Goal: Task Accomplishment & Management: Complete application form

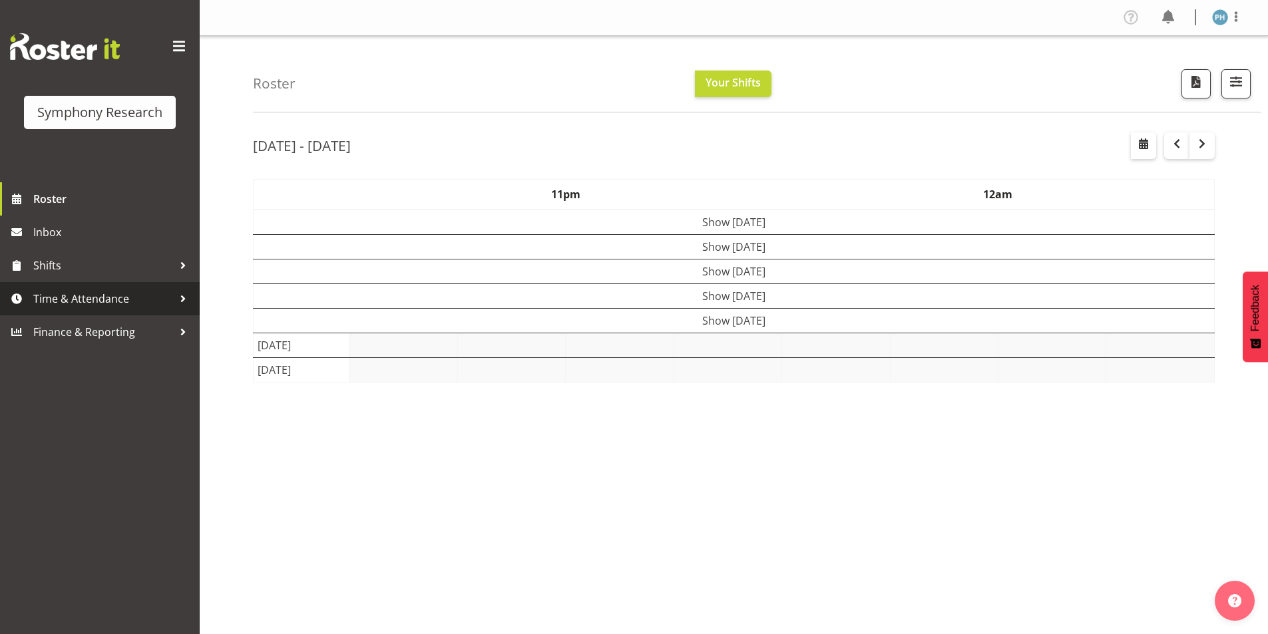
click at [173, 299] on div at bounding box center [183, 299] width 20 height 20
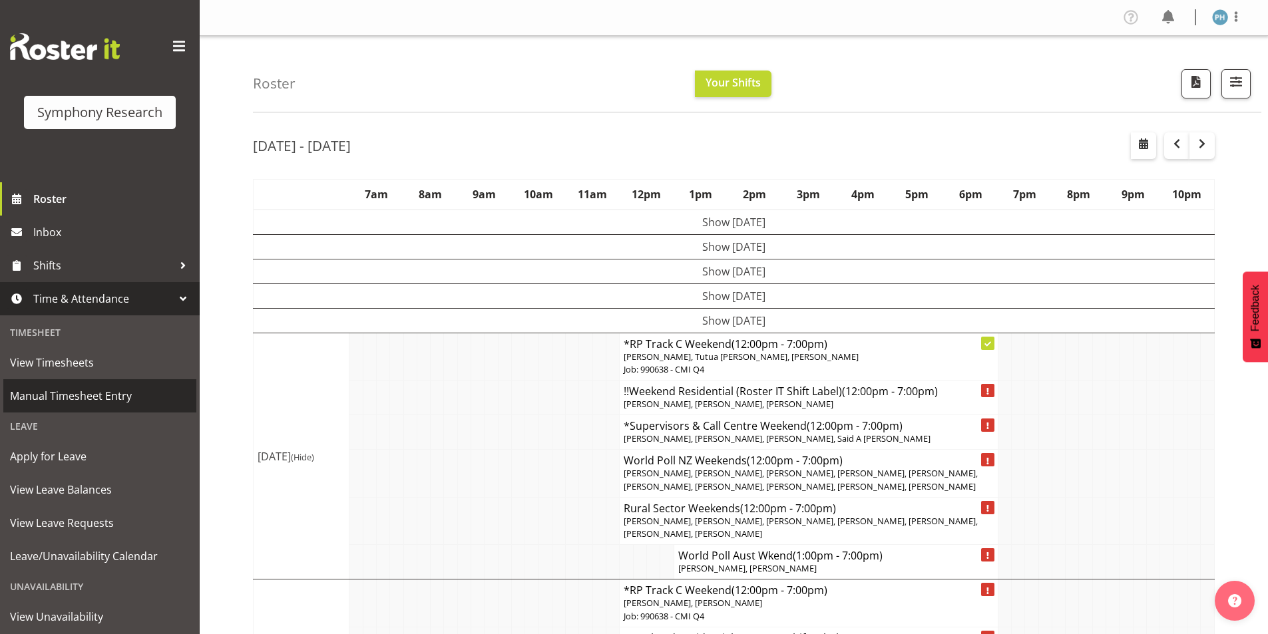
click at [145, 397] on span "Manual Timesheet Entry" at bounding box center [100, 396] width 180 height 20
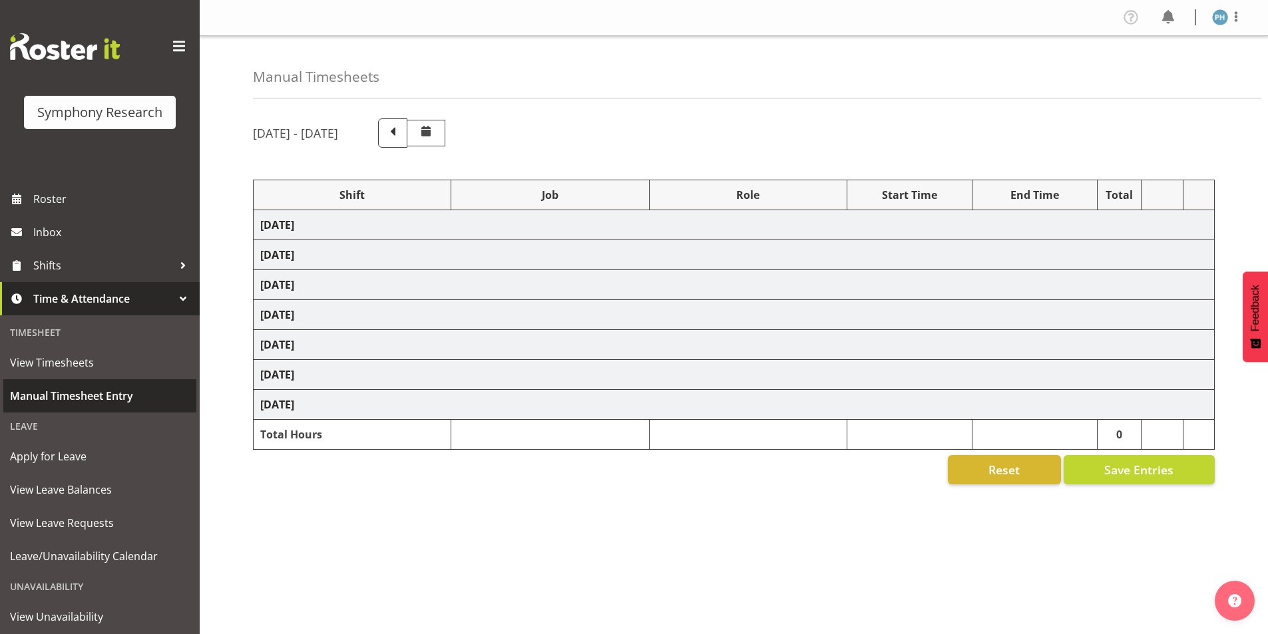
select select "56692"
select select "10499"
select select "47"
select select "56692"
select select "10499"
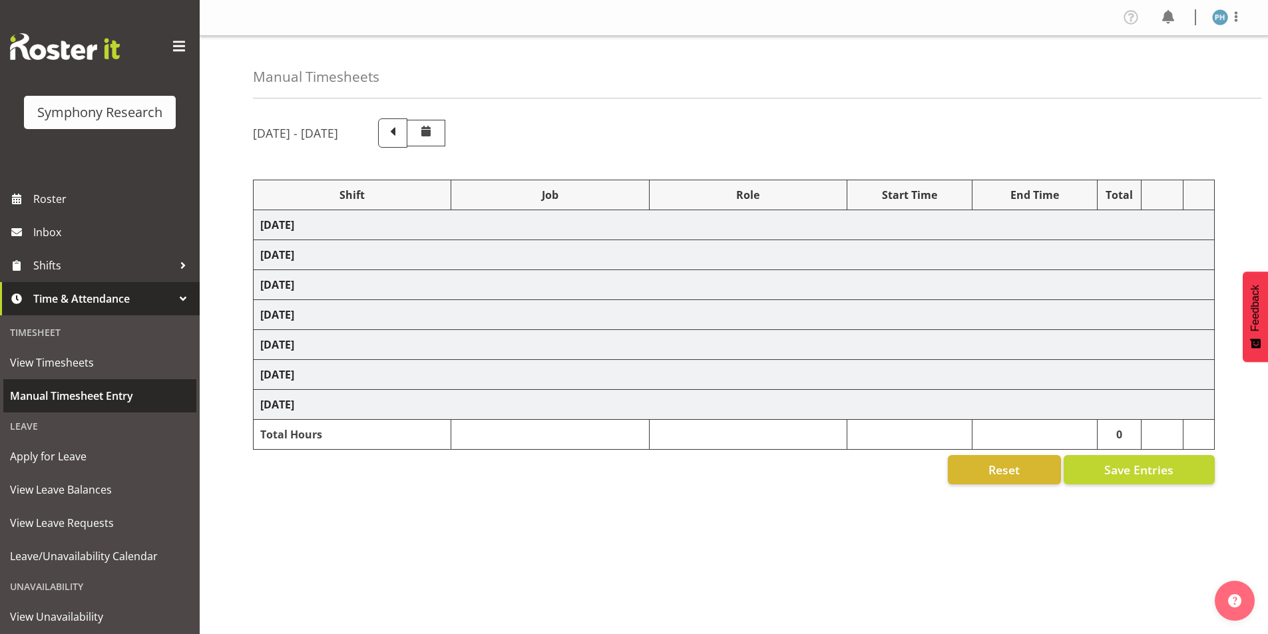
select select "47"
select select "56692"
select select "10499"
select select "47"
select select "56692"
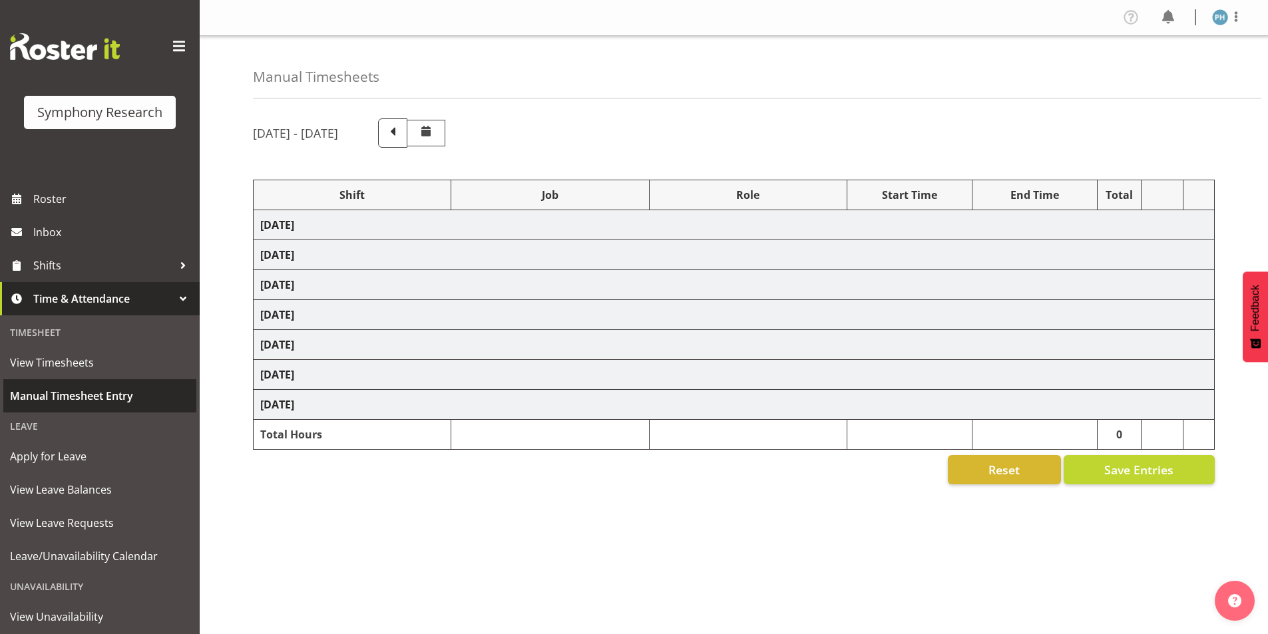
select select "10499"
select select "47"
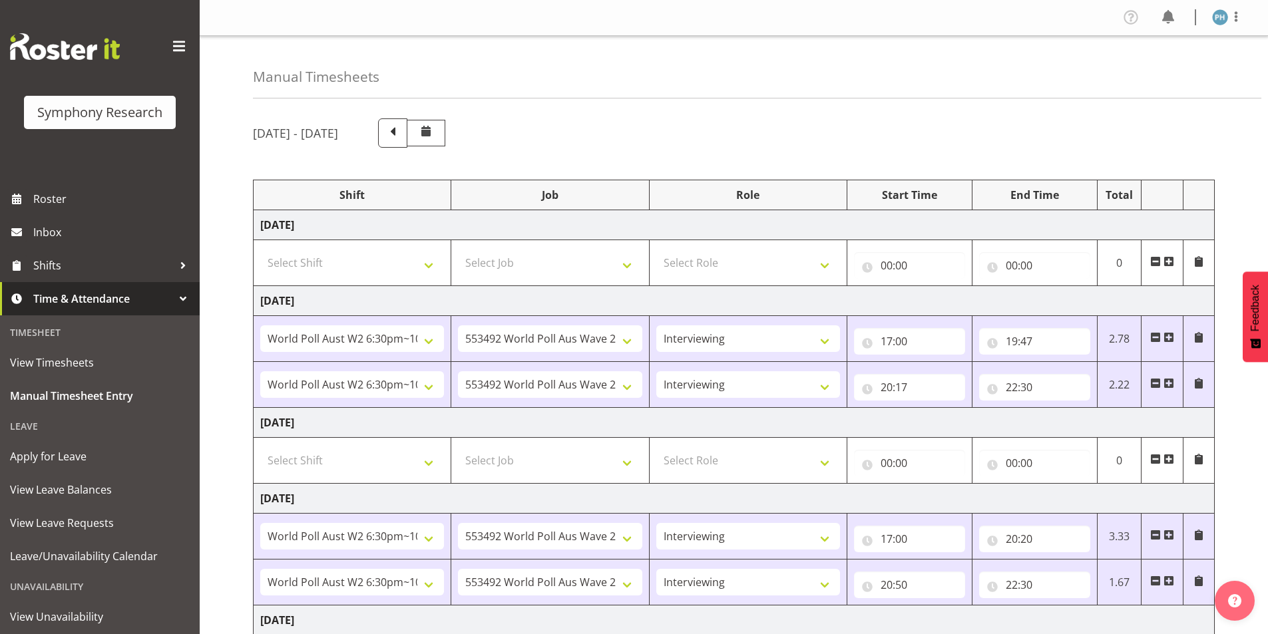
scroll to position [283, 0]
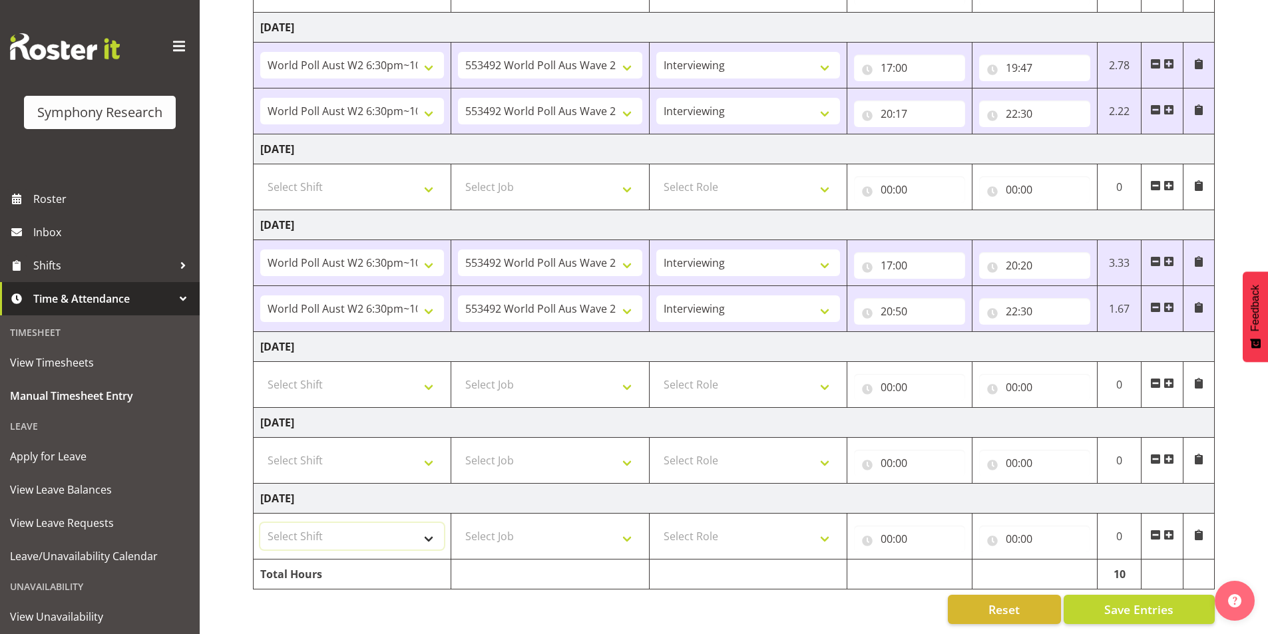
click at [436, 534] on select "Select Shift !!Weekend Residential (Roster IT Shift Label) *Business 9/10am ~ 4…" at bounding box center [352, 536] width 184 height 27
select select "41319"
click at [260, 523] on select "Select Shift !!Weekend Residential (Roster IT Shift Label) *Business 9/10am ~ 4…" at bounding box center [352, 536] width 184 height 27
click at [630, 534] on select "Select Job 550060 IF Admin 553492 World Poll Aus Wave 2 Main 2025 553493 World …" at bounding box center [550, 536] width 184 height 27
select select "10527"
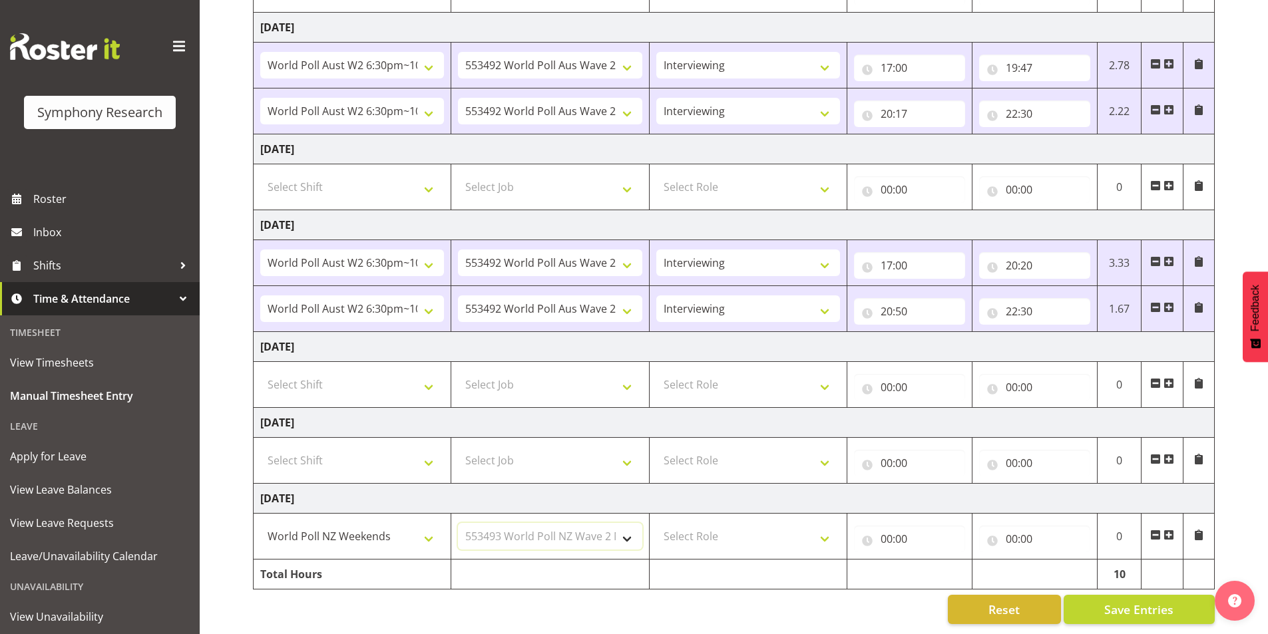
click at [458, 523] on select "Select Job 550060 IF Admin 553492 World Poll Aus Wave 2 Main 2025 553493 World …" at bounding box center [550, 536] width 184 height 27
click at [826, 523] on select "Select Role Briefing Interviewing" at bounding box center [748, 536] width 184 height 27
select select "47"
click at [656, 523] on select "Select Role Briefing Interviewing" at bounding box center [748, 536] width 184 height 27
click at [881, 526] on input "00:00" at bounding box center [909, 539] width 111 height 27
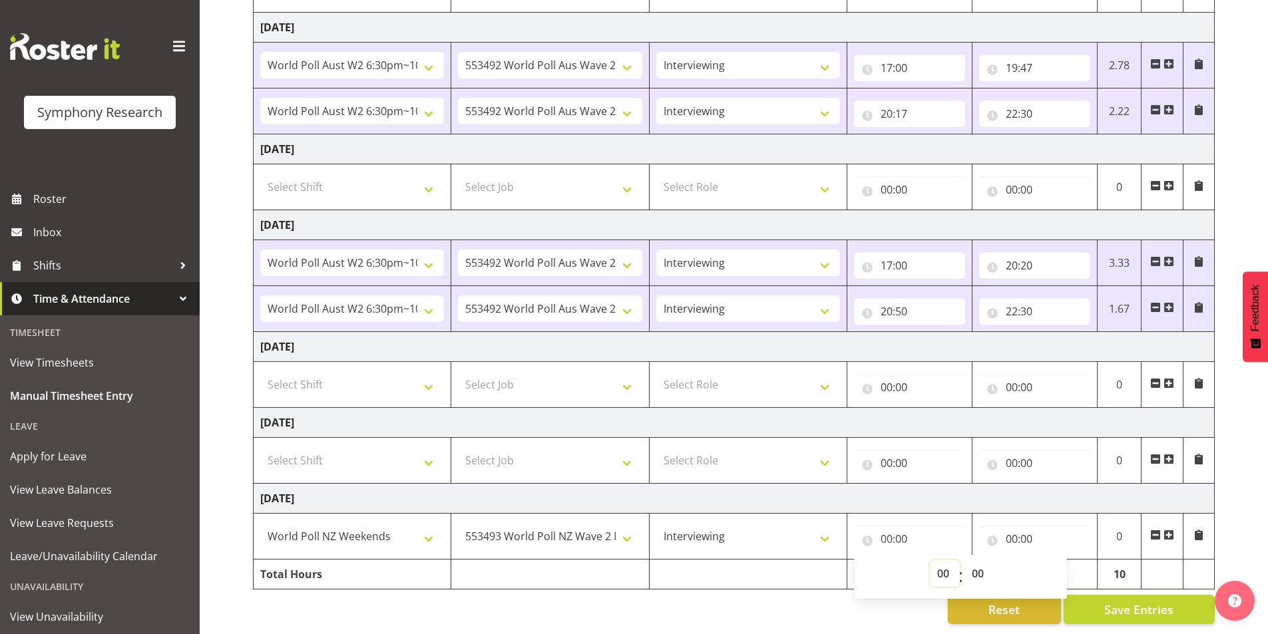
click at [940, 562] on select "00 01 02 03 04 05 06 07 08 09 10 11 12 13 14 15 16 17 18 19 20 21 22 23" at bounding box center [945, 573] width 30 height 27
select select "12"
click at [930, 560] on select "00 01 02 03 04 05 06 07 08 09 10 11 12 13 14 15 16 17 18 19 20 21 22 23" at bounding box center [945, 573] width 30 height 27
type input "12:00"
click at [977, 560] on select "00 01 02 03 04 05 06 07 08 09 10 11 12 13 14 15 16 17 18 19 20 21 22 23 24 25 2…" at bounding box center [979, 573] width 30 height 27
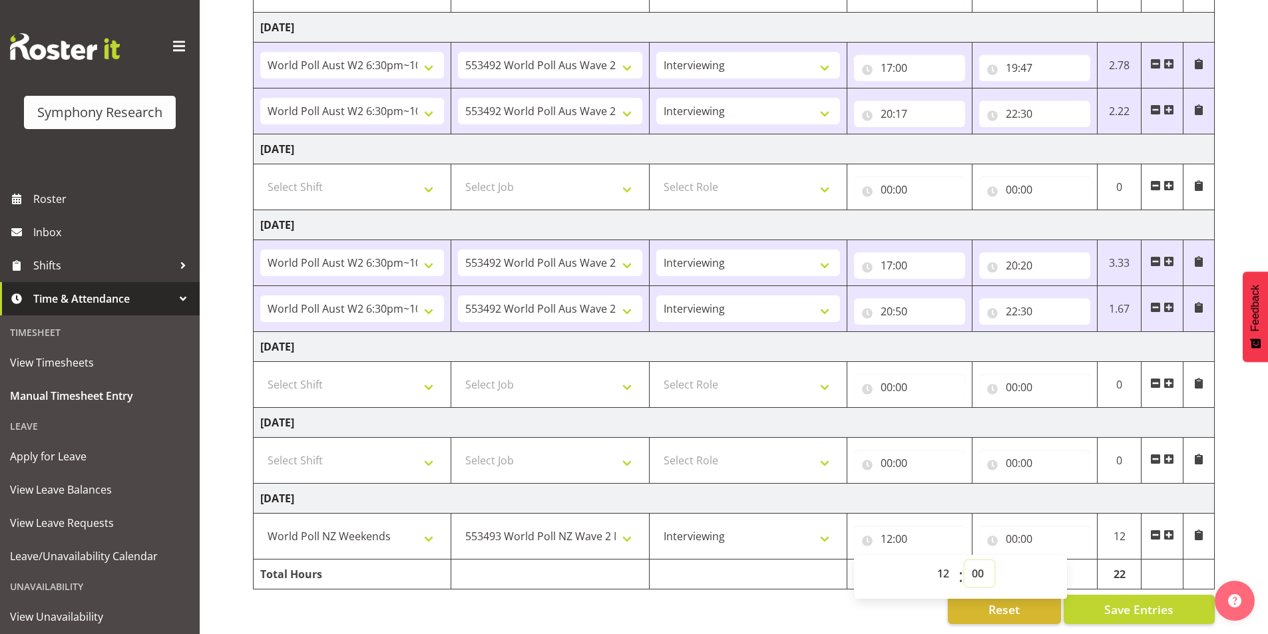
select select "41"
click at [964, 560] on select "00 01 02 03 04 05 06 07 08 09 10 11 12 13 14 15 16 17 18 19 20 21 22 23 24 25 2…" at bounding box center [979, 573] width 30 height 27
type input "12:41"
click at [984, 565] on select "00 01 02 03 04 05 06 07 08 09 10 11 12 13 14 15 16 17 18 19 20 21 22 23 24 25 2…" at bounding box center [979, 573] width 30 height 27
select select "40"
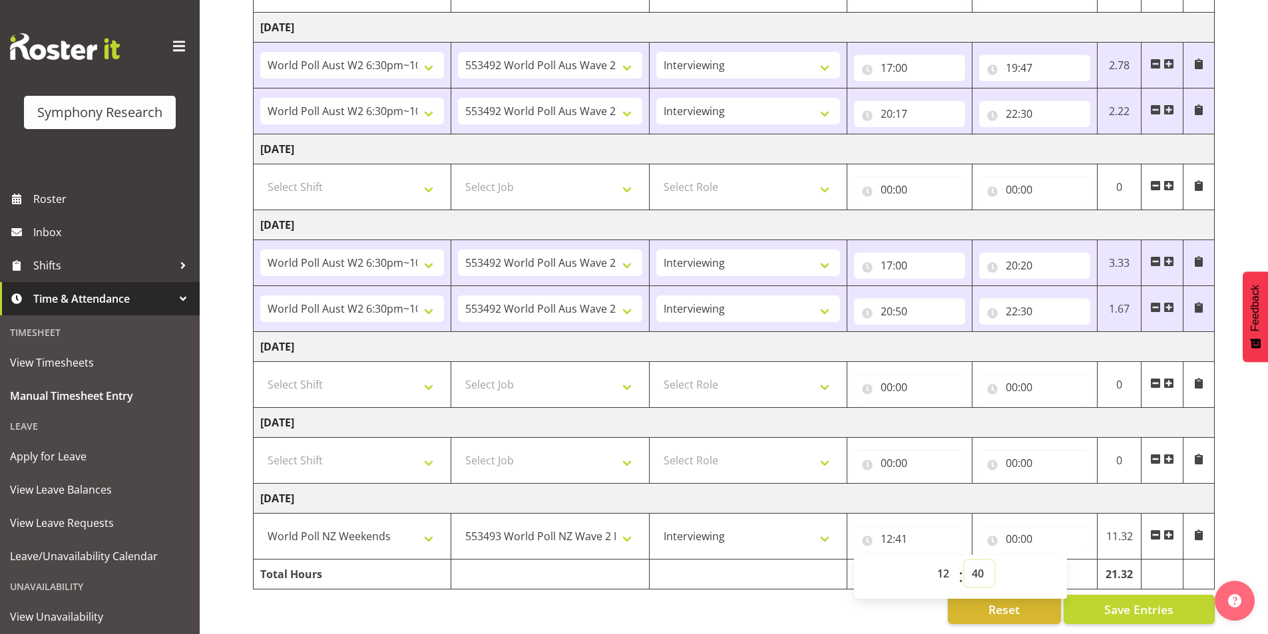
click at [964, 560] on select "00 01 02 03 04 05 06 07 08 09 10 11 12 13 14 15 16 17 18 19 20 21 22 23 24 25 2…" at bounding box center [979, 573] width 30 height 27
type input "12:40"
click at [1007, 526] on input "00:00" at bounding box center [1034, 539] width 111 height 27
click at [1070, 570] on select "00 01 02 03 04 05 06 07 08 09 10 11 12 13 14 15 16 17 18 19 20 21 22 23" at bounding box center [1070, 573] width 30 height 27
select select "13"
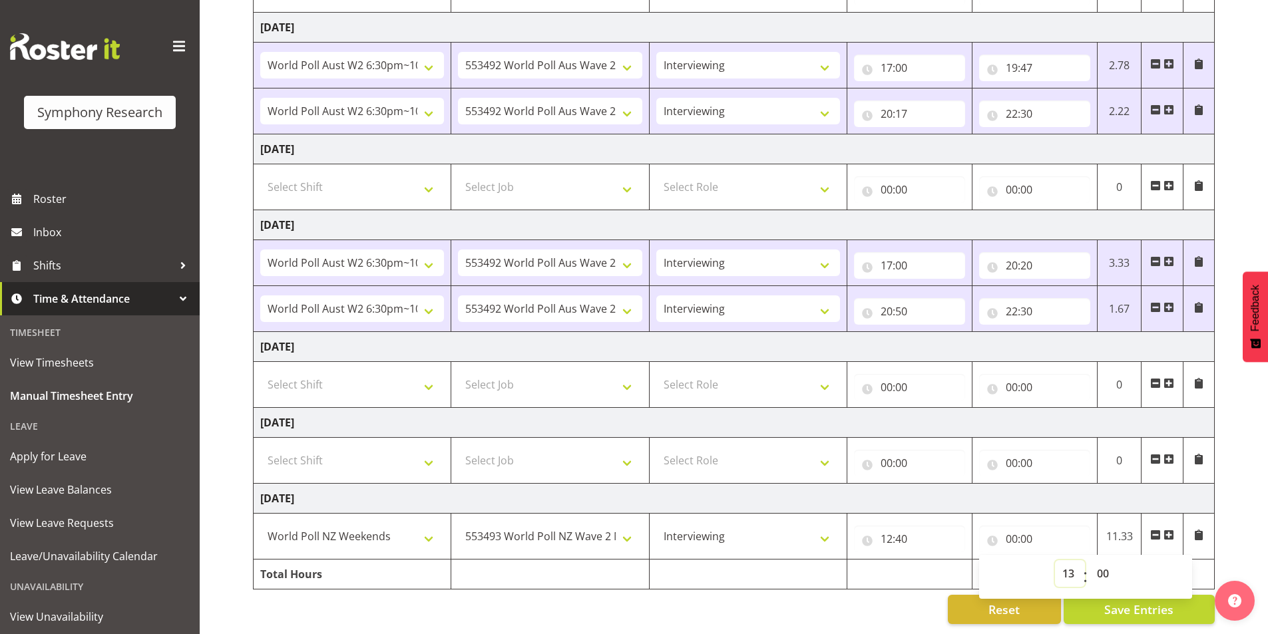
click at [1055, 560] on select "00 01 02 03 04 05 06 07 08 09 10 11 12 13 14 15 16 17 18 19 20 21 22 23" at bounding box center [1070, 573] width 30 height 27
type input "13:00"
click at [1026, 530] on input "13:00" at bounding box center [1034, 539] width 111 height 27
click at [1023, 528] on input "13:00" at bounding box center [1034, 539] width 111 height 27
click at [1103, 565] on select "00 01 02 03 04 05 06 07 08 09 10 11 12 13 14 15 16 17 18 19 20 21 22 23 24 25 2…" at bounding box center [1104, 573] width 30 height 27
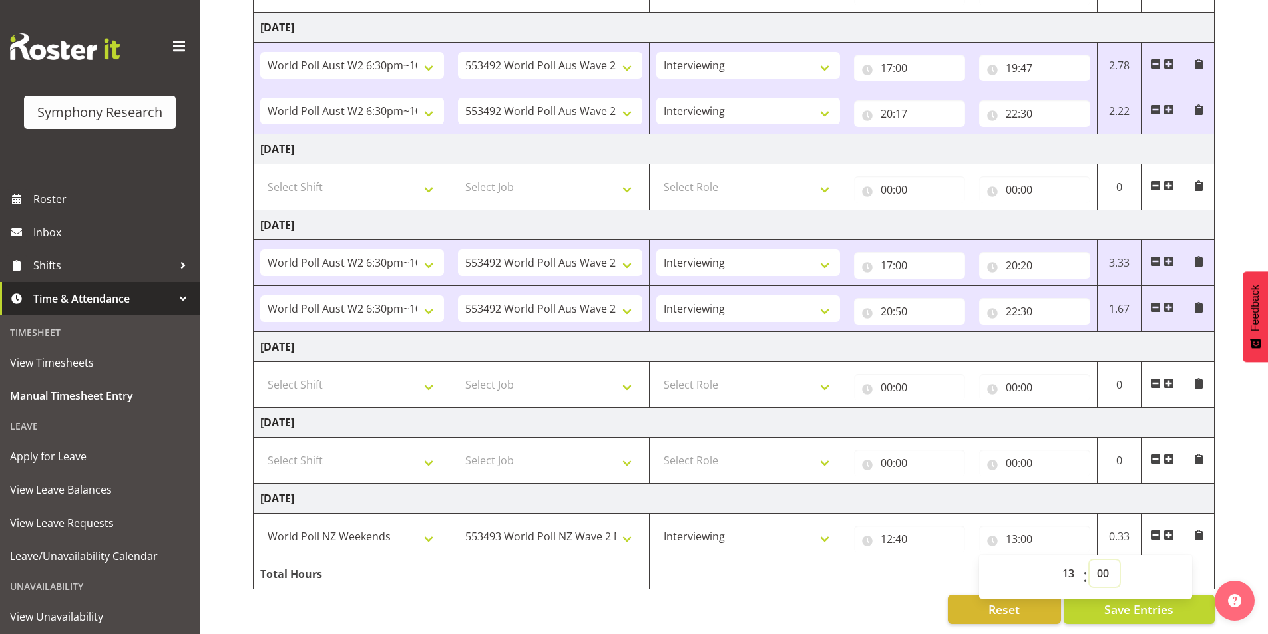
select select "55"
click at [1089, 560] on select "00 01 02 03 04 05 06 07 08 09 10 11 12 13 14 15 16 17 18 19 20 21 22 23 24 25 2…" at bounding box center [1104, 573] width 30 height 27
type input "13:55"
click at [1168, 530] on span at bounding box center [1168, 535] width 11 height 11
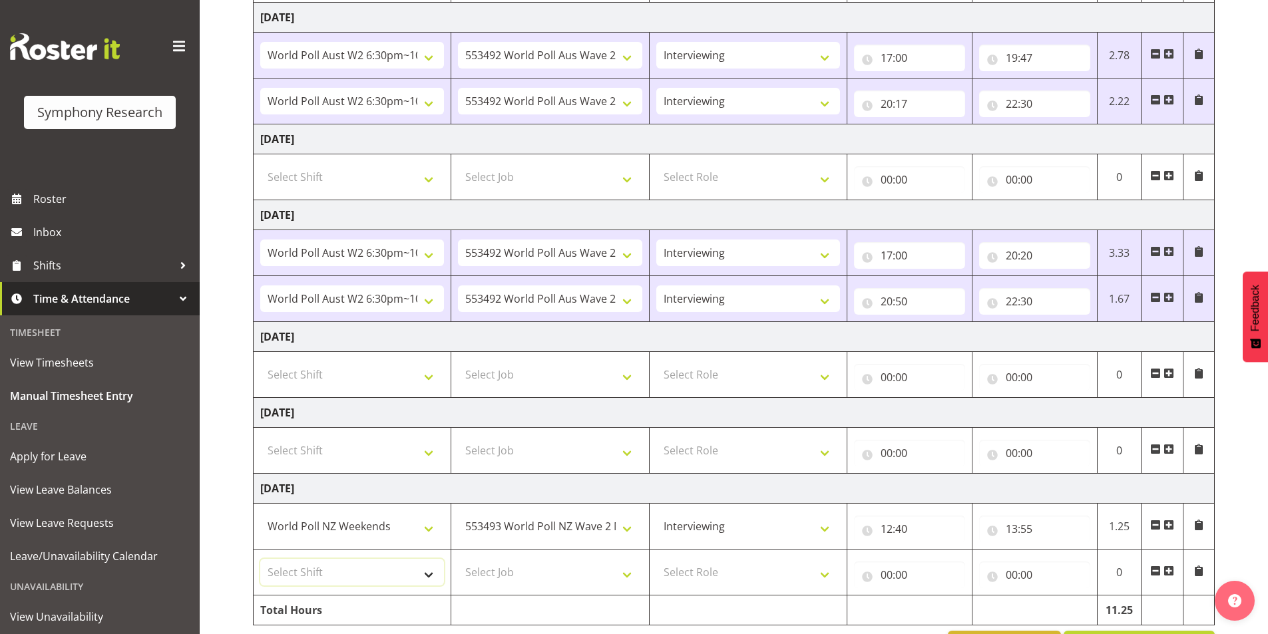
click at [432, 579] on select "Select Shift !!Weekend Residential (Roster IT Shift Label) *Business 9/10am ~ 4…" at bounding box center [352, 572] width 184 height 27
select select "11547"
click at [260, 559] on select "Select Shift !!Weekend Residential (Roster IT Shift Label) *Business 9/10am ~ 4…" at bounding box center [352, 572] width 184 height 27
click at [627, 576] on select "Select Job 550060 IF Admin 553492 World Poll Aus Wave 2 Main 2025 553493 World …" at bounding box center [550, 572] width 184 height 27
select select "10499"
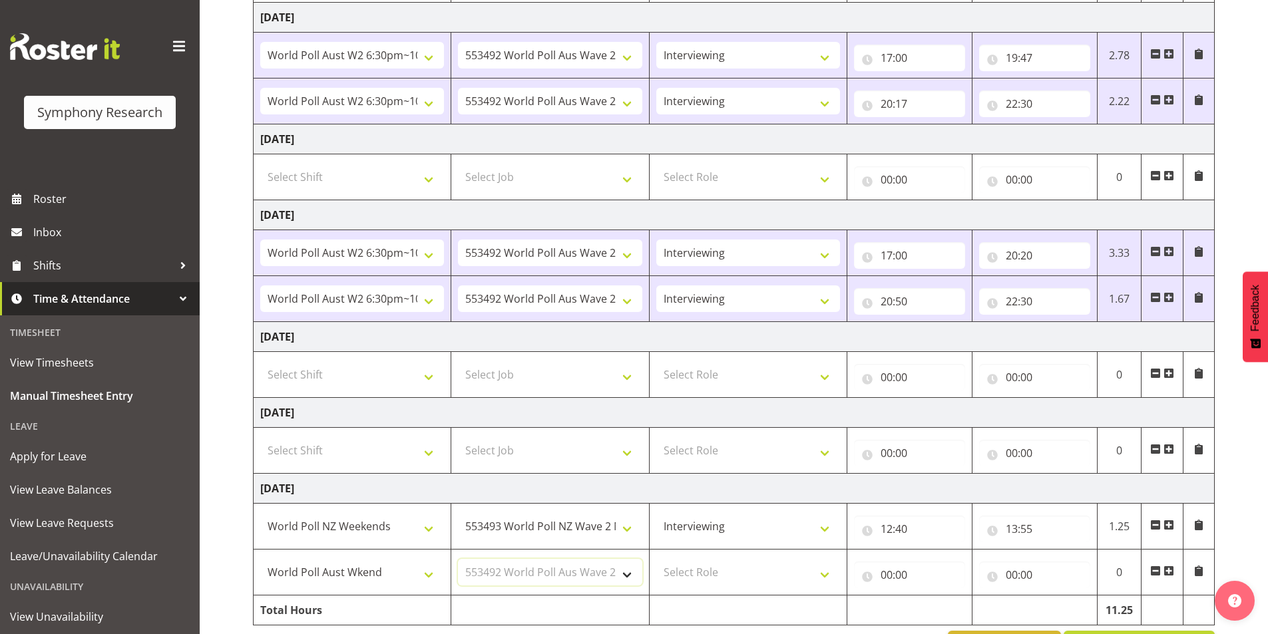
click at [458, 559] on select "Select Job 550060 IF Admin 553492 World Poll Aus Wave 2 Main 2025 553493 World …" at bounding box center [550, 572] width 184 height 27
click at [820, 576] on select "Select Role Briefing Interviewing" at bounding box center [748, 572] width 184 height 27
select select "47"
click at [656, 559] on select "Select Role Briefing Interviewing" at bounding box center [748, 572] width 184 height 27
click at [888, 574] on input "00:00" at bounding box center [909, 575] width 111 height 27
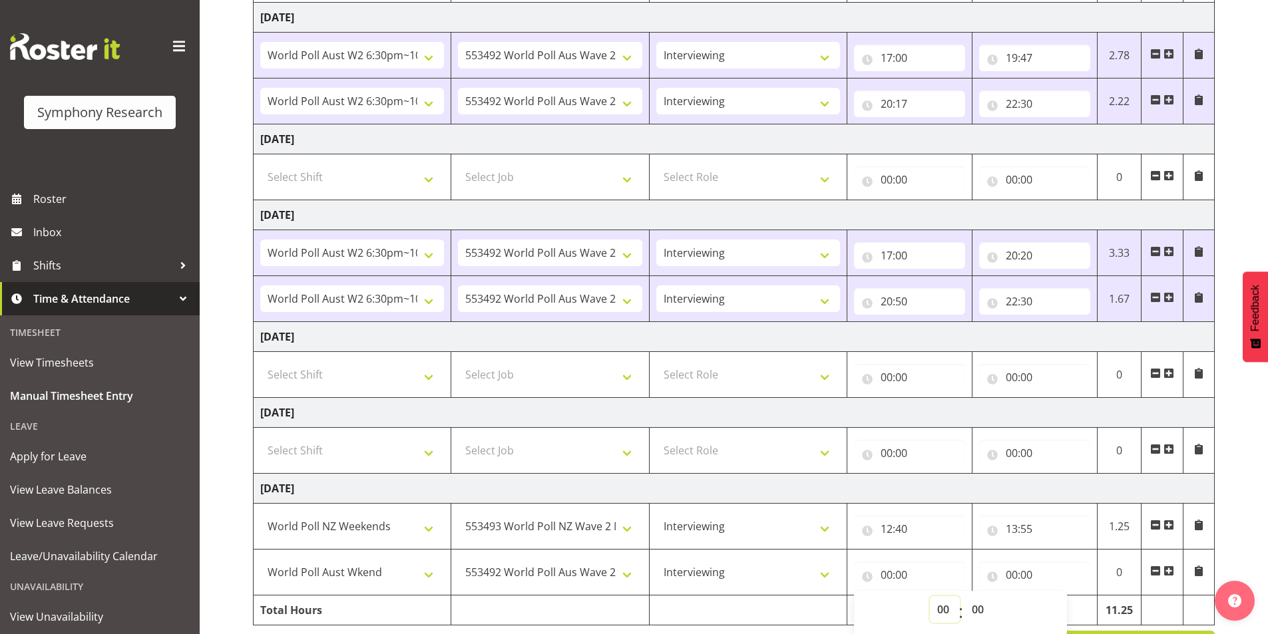
click at [940, 606] on select "00 01 02 03 04 05 06 07 08 09 10 11 12 13 14 15 16 17 18 19 20 21 22 23" at bounding box center [945, 609] width 30 height 27
select select "13"
click at [930, 596] on select "00 01 02 03 04 05 06 07 08 09 10 11 12 13 14 15 16 17 18 19 20 21 22 23" at bounding box center [945, 609] width 30 height 27
type input "13:00"
click at [979, 611] on select "00 01 02 03 04 05 06 07 08 09 10 11 12 13 14 15 16 17 18 19 20 21 22 23 24 25 2…" at bounding box center [979, 609] width 30 height 27
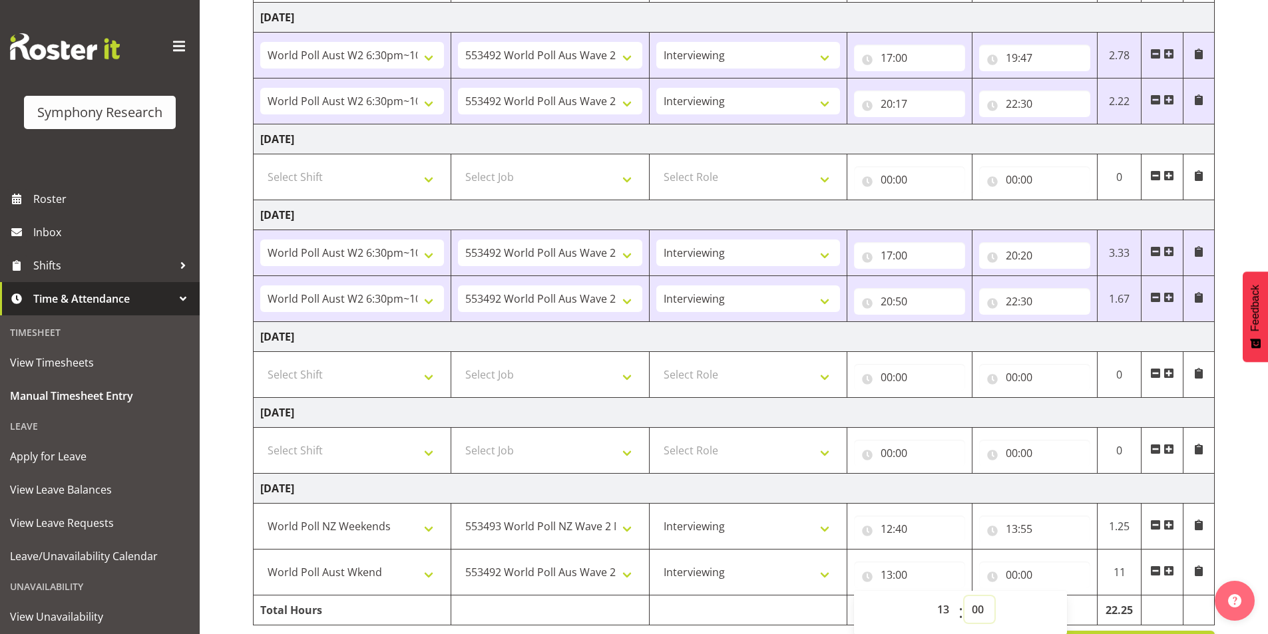
select select "29"
click at [964, 596] on select "00 01 02 03 04 05 06 07 08 09 10 11 12 13 14 15 16 17 18 19 20 21 22 23 24 25 2…" at bounding box center [979, 609] width 30 height 27
type input "13:29"
click at [984, 613] on select "00 01 02 03 04 05 06 07 08 09 10 11 12 13 14 15 16 17 18 19 20 21 22 23 24 25 2…" at bounding box center [979, 609] width 30 height 27
select select "55"
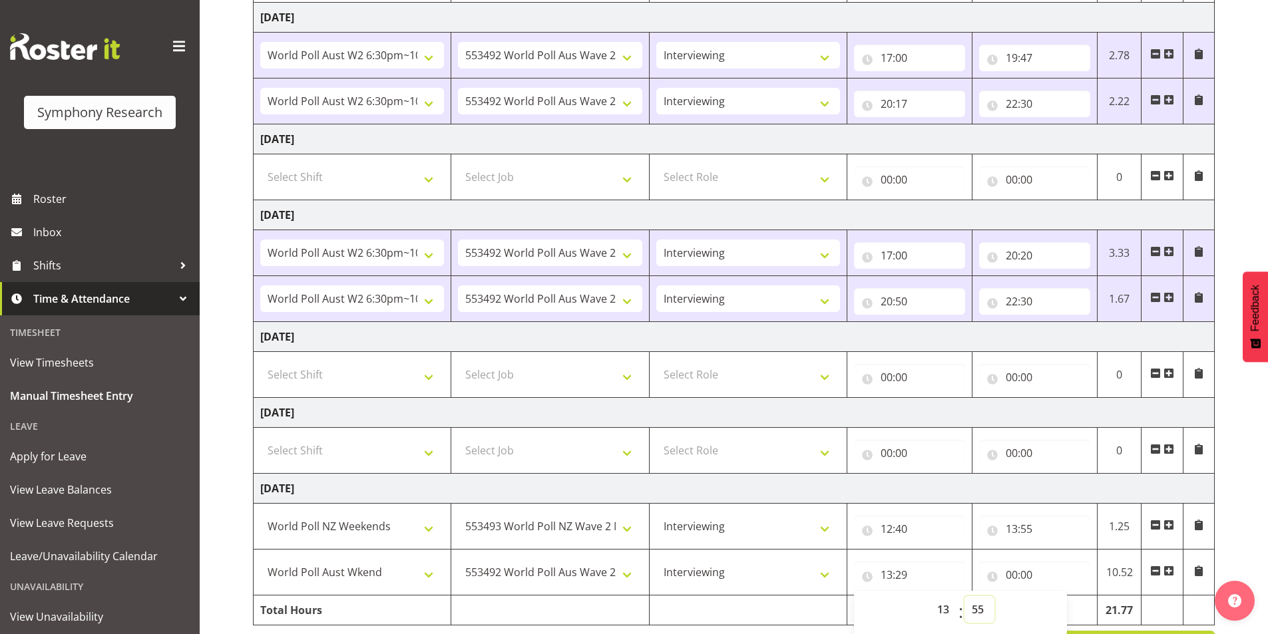
click at [964, 596] on select "00 01 02 03 04 05 06 07 08 09 10 11 12 13 14 15 16 17 18 19 20 21 22 23 24 25 2…" at bounding box center [979, 609] width 30 height 27
type input "13:55"
click at [1009, 576] on input "00:00" at bounding box center [1034, 575] width 111 height 27
click at [1070, 613] on select "00 01 02 03 04 05 06 07 08 09 10 11 12 13 14 15 16 17 18 19 20 21 22 23" at bounding box center [1070, 609] width 30 height 27
select select "15"
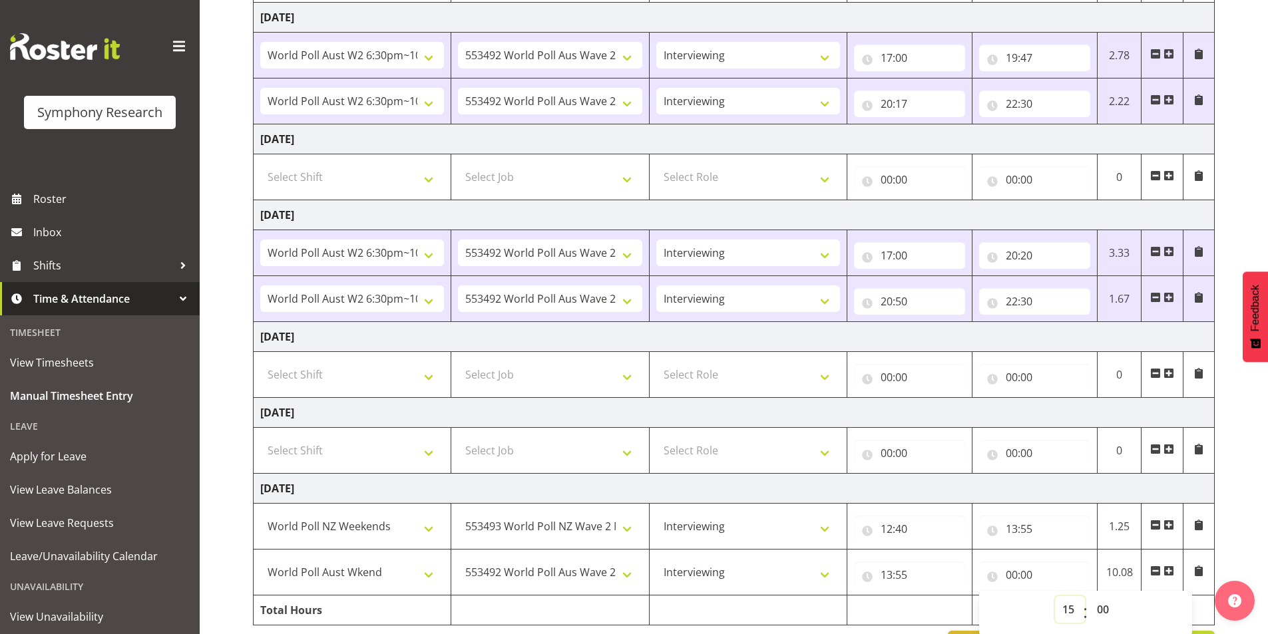
click at [1055, 596] on select "00 01 02 03 04 05 06 07 08 09 10 11 12 13 14 15 16 17 18 19 20 21 22 23" at bounding box center [1070, 609] width 30 height 27
type input "15:00"
click at [1107, 609] on select "00 01 02 03 04 05 06 07 08 09 10 11 12 13 14 15 16 17 18 19 20 21 22 23 24 25 2…" at bounding box center [1104, 609] width 30 height 27
select select "41"
click at [1089, 596] on select "00 01 02 03 04 05 06 07 08 09 10 11 12 13 14 15 16 17 18 19 20 21 22 23 24 25 2…" at bounding box center [1104, 609] width 30 height 27
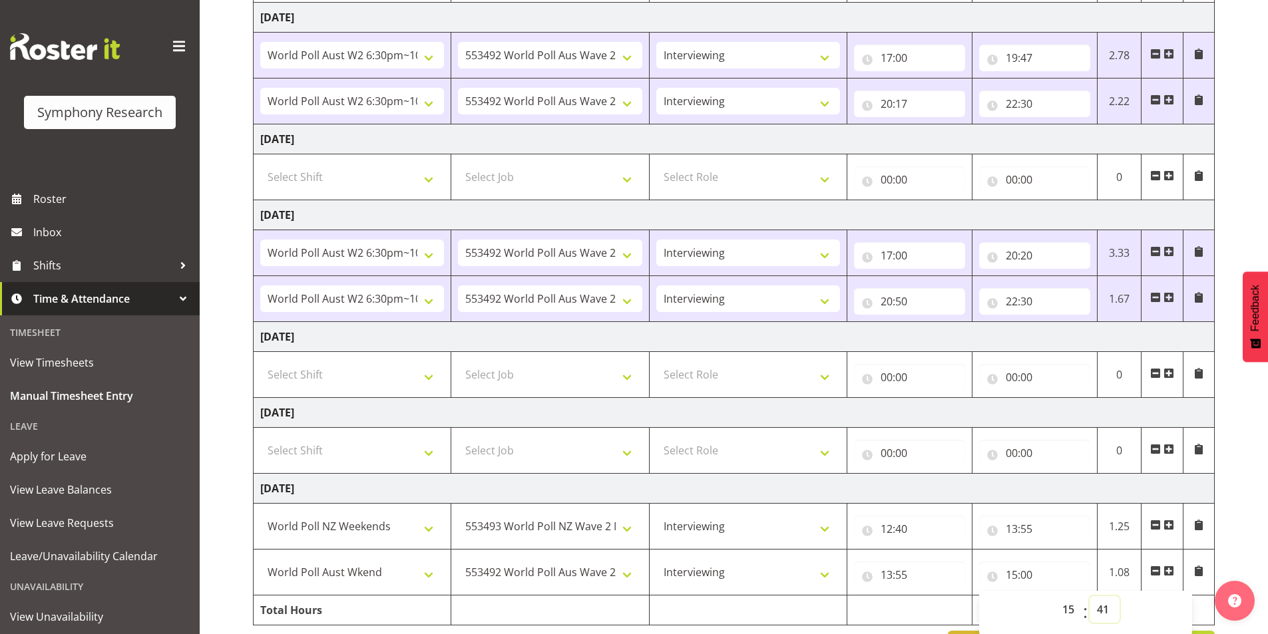
type input "15:41"
click at [1170, 567] on span at bounding box center [1168, 571] width 11 height 11
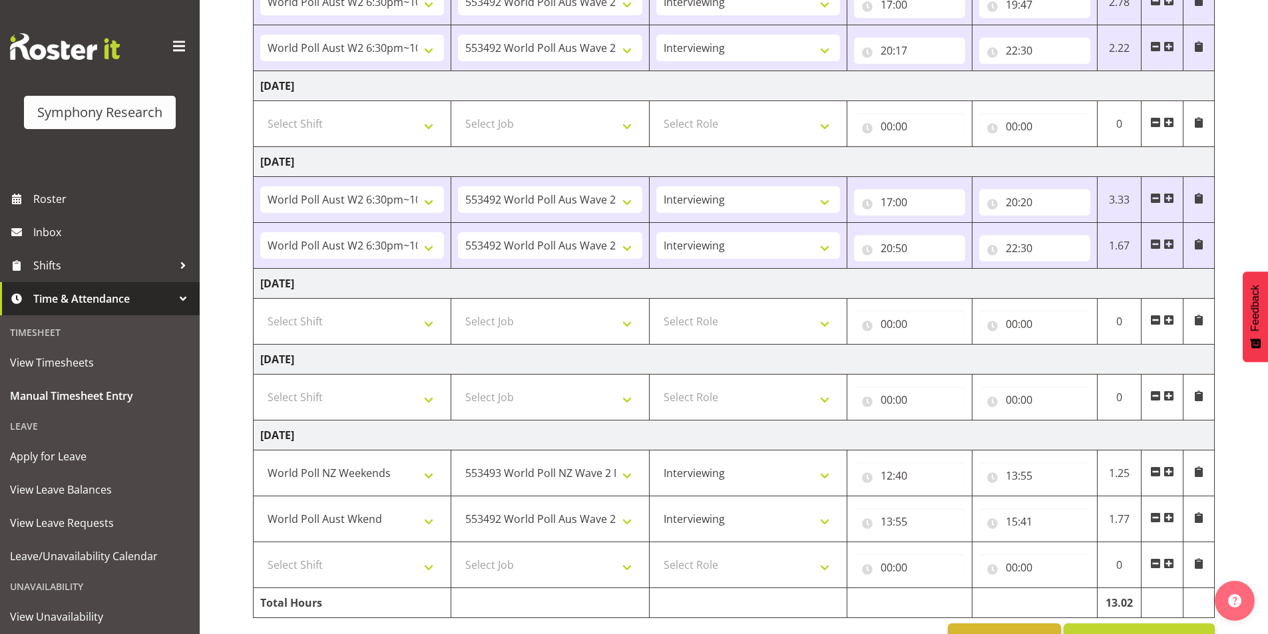
scroll to position [375, 0]
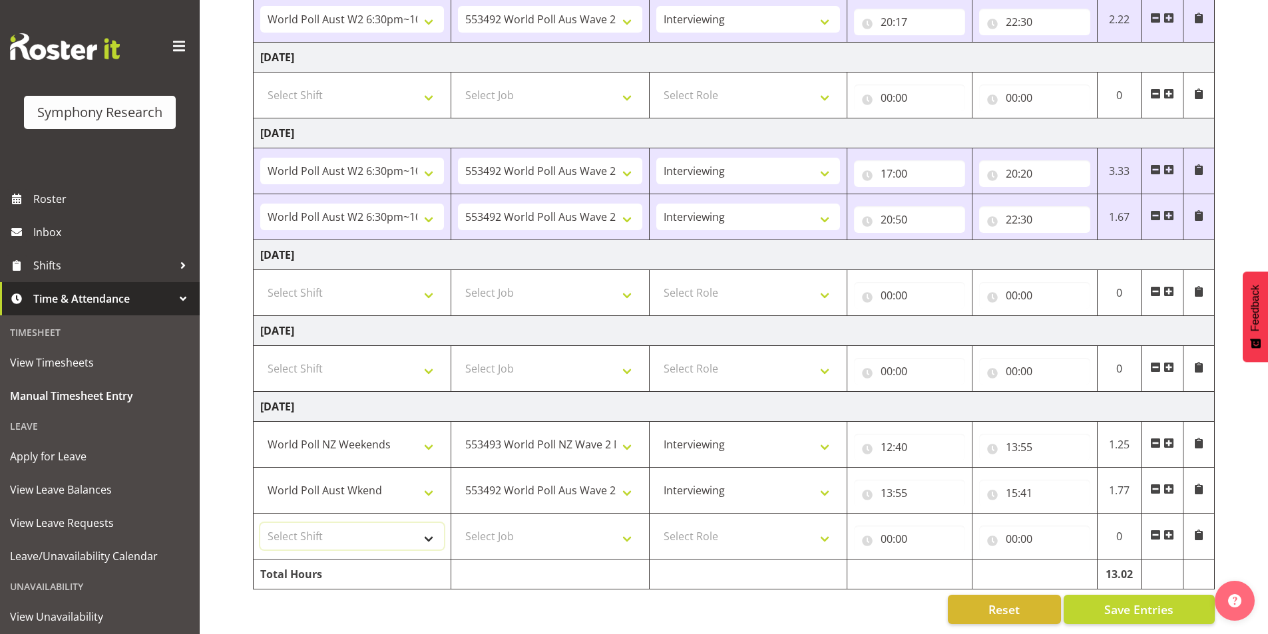
click at [432, 532] on select "Select Shift !!Weekend Residential (Roster IT Shift Label) *Business 9/10am ~ 4…" at bounding box center [352, 536] width 184 height 27
select select "11547"
click at [260, 523] on select "Select Shift !!Weekend Residential (Roster IT Shift Label) *Business 9/10am ~ 4…" at bounding box center [352, 536] width 184 height 27
click at [623, 530] on select "Select Job 550060 IF Admin 553492 World Poll Aus Wave 2 Main 2025 553493 World …" at bounding box center [550, 536] width 184 height 27
select select "10499"
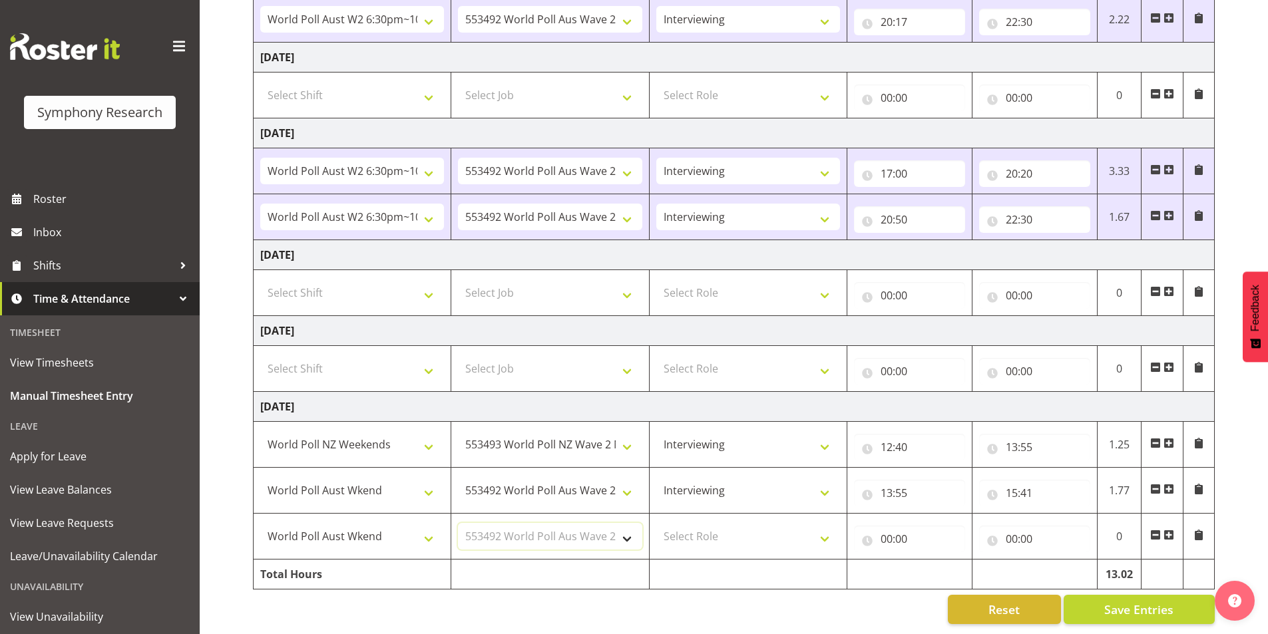
click at [458, 523] on select "Select Job 550060 IF Admin 553492 World Poll Aus Wave 2 Main 2025 553493 World …" at bounding box center [550, 536] width 184 height 27
click at [830, 534] on select "Select Role Briefing Interviewing" at bounding box center [748, 536] width 184 height 27
select select "47"
click at [656, 523] on select "Select Role Briefing Interviewing" at bounding box center [748, 536] width 184 height 27
click at [886, 526] on input "00:00" at bounding box center [909, 539] width 111 height 27
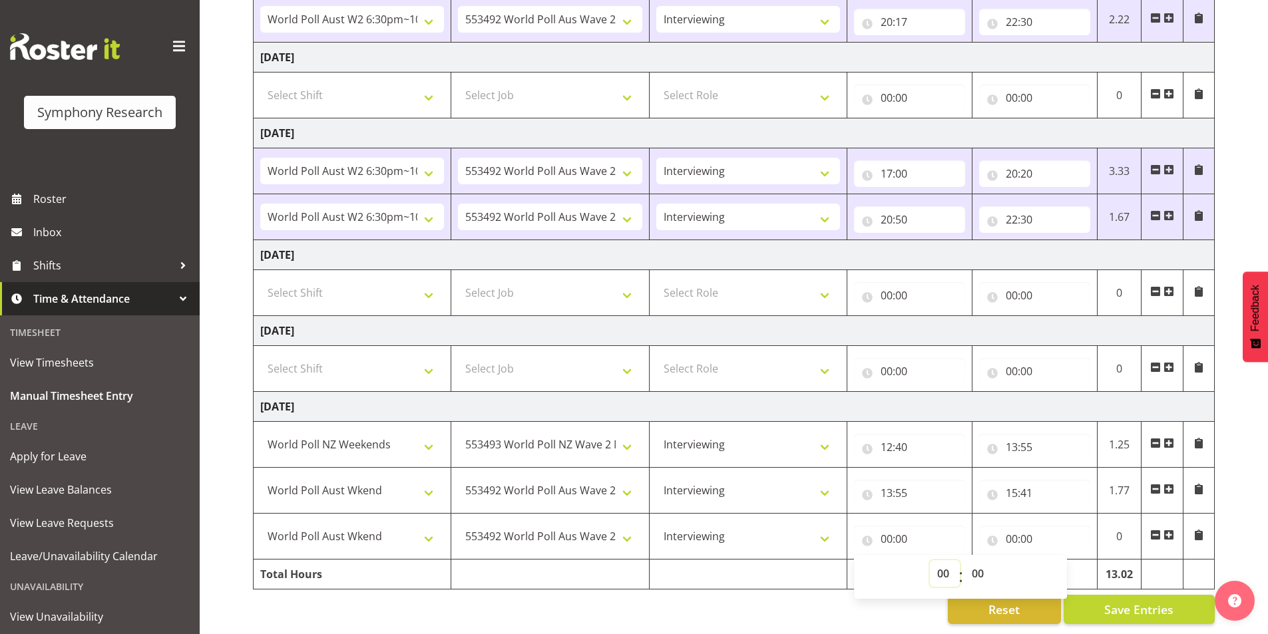
click at [941, 565] on select "00 01 02 03 04 05 06 07 08 09 10 11 12 13 14 15 16 17 18 19 20 21 22 23" at bounding box center [945, 573] width 30 height 27
select select "16"
click at [930, 560] on select "00 01 02 03 04 05 06 07 08 09 10 11 12 13 14 15 16 17 18 19 20 21 22 23" at bounding box center [945, 573] width 30 height 27
type input "16:00"
click at [984, 562] on select "00 01 02 03 04 05 06 07 08 09 10 11 12 13 14 15 16 17 18 19 20 21 22 23 24 25 2…" at bounding box center [979, 573] width 30 height 27
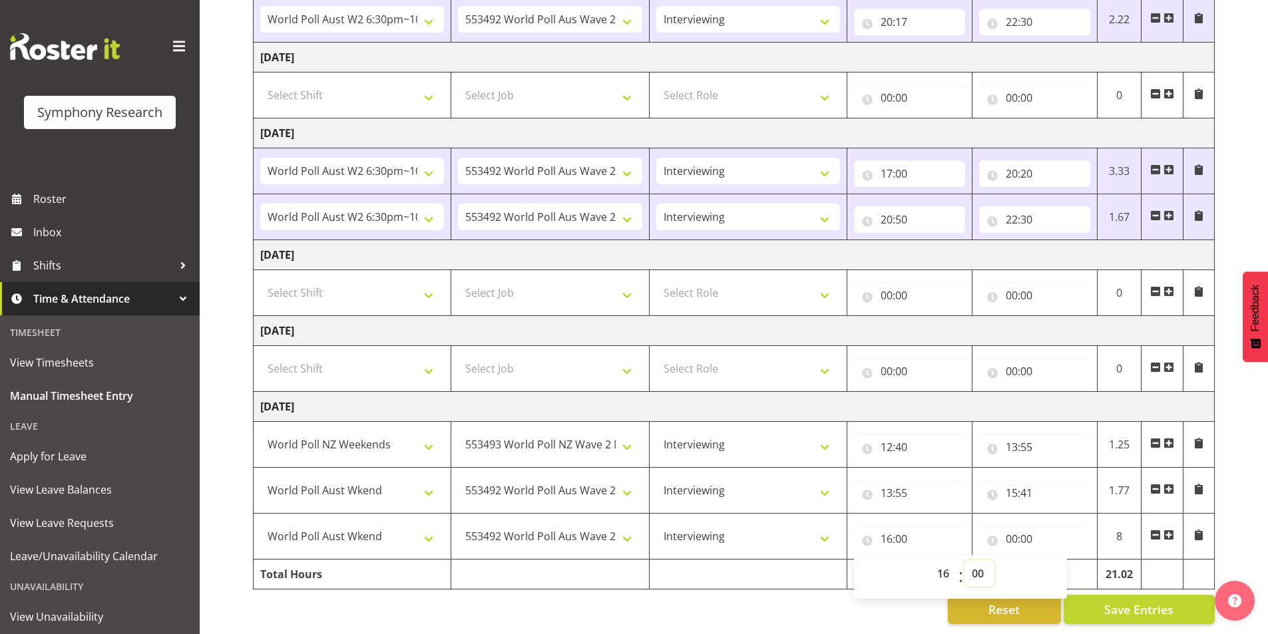
select select "11"
click at [964, 560] on select "00 01 02 03 04 05 06 07 08 09 10 11 12 13 14 15 16 17 18 19 20 21 22 23 24 25 2…" at bounding box center [979, 573] width 30 height 27
type input "16:11"
click at [1012, 526] on input "00:00" at bounding box center [1034, 539] width 111 height 27
click at [1056, 560] on select "00 01 02 03 04 05 06 07 08 09 10 11 12 13 14 15 16 17 18 19 20 21 22 23" at bounding box center [1070, 573] width 30 height 27
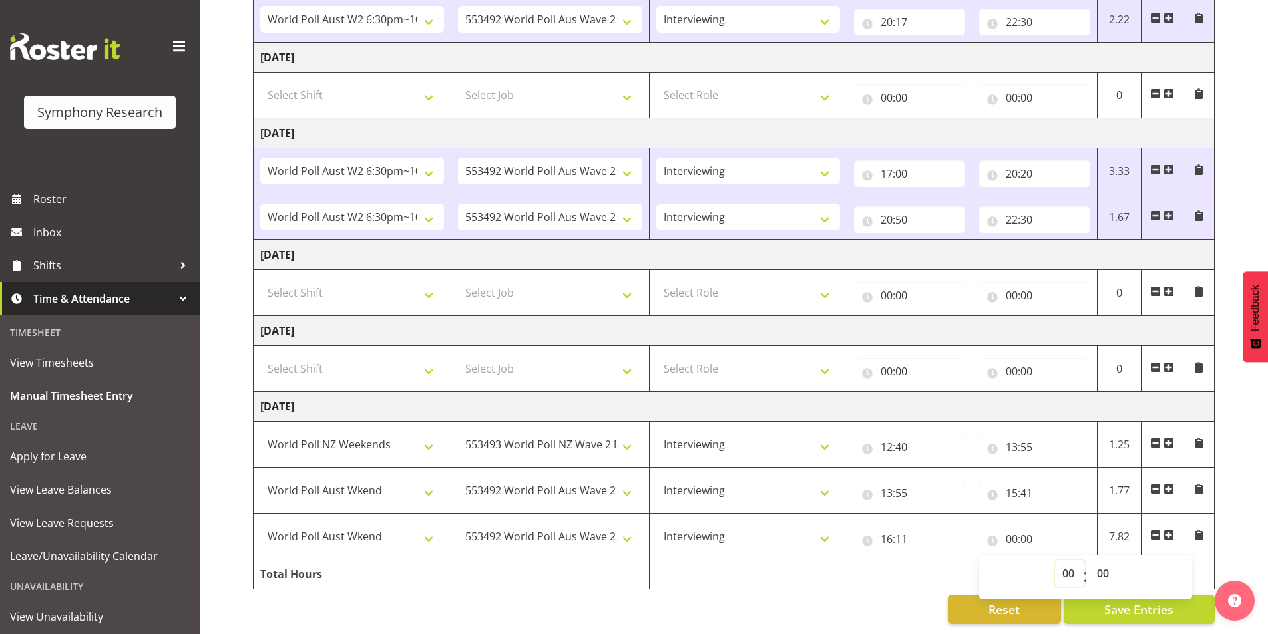
select select "19"
click at [1055, 560] on select "00 01 02 03 04 05 06 07 08 09 10 11 12 13 14 15 16 17 18 19 20 21 22 23" at bounding box center [1070, 573] width 30 height 27
type input "19:00"
click at [1105, 604] on span "Save Entries" at bounding box center [1138, 609] width 69 height 17
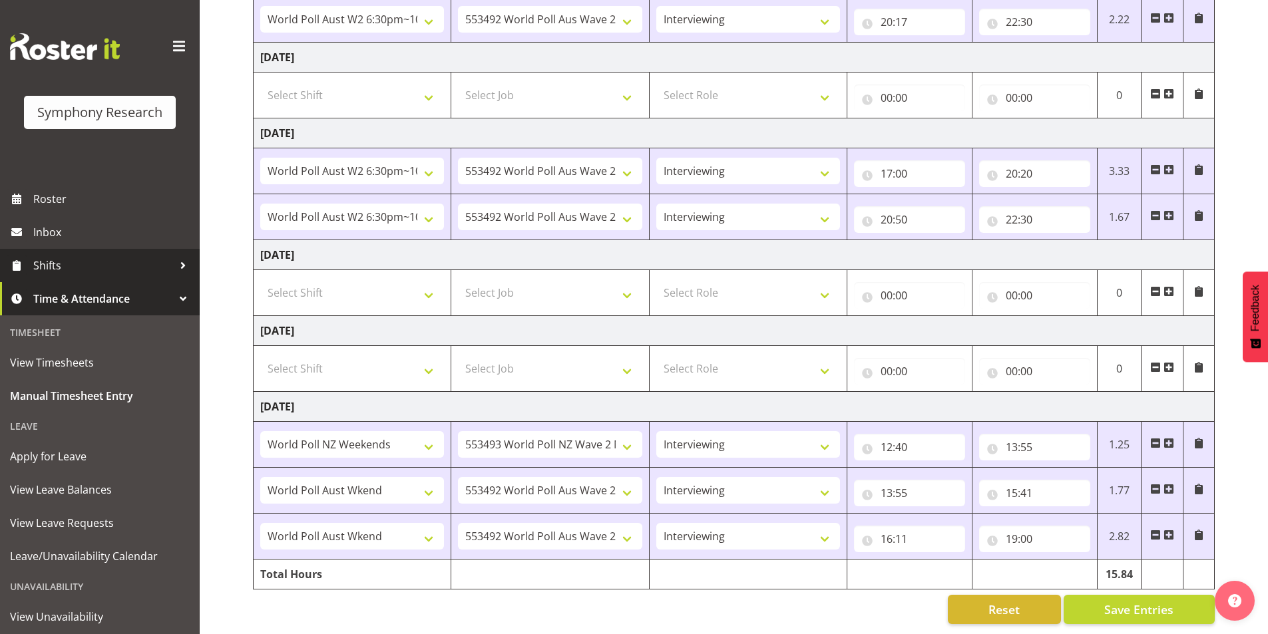
click at [45, 259] on span "Shifts" at bounding box center [103, 266] width 140 height 20
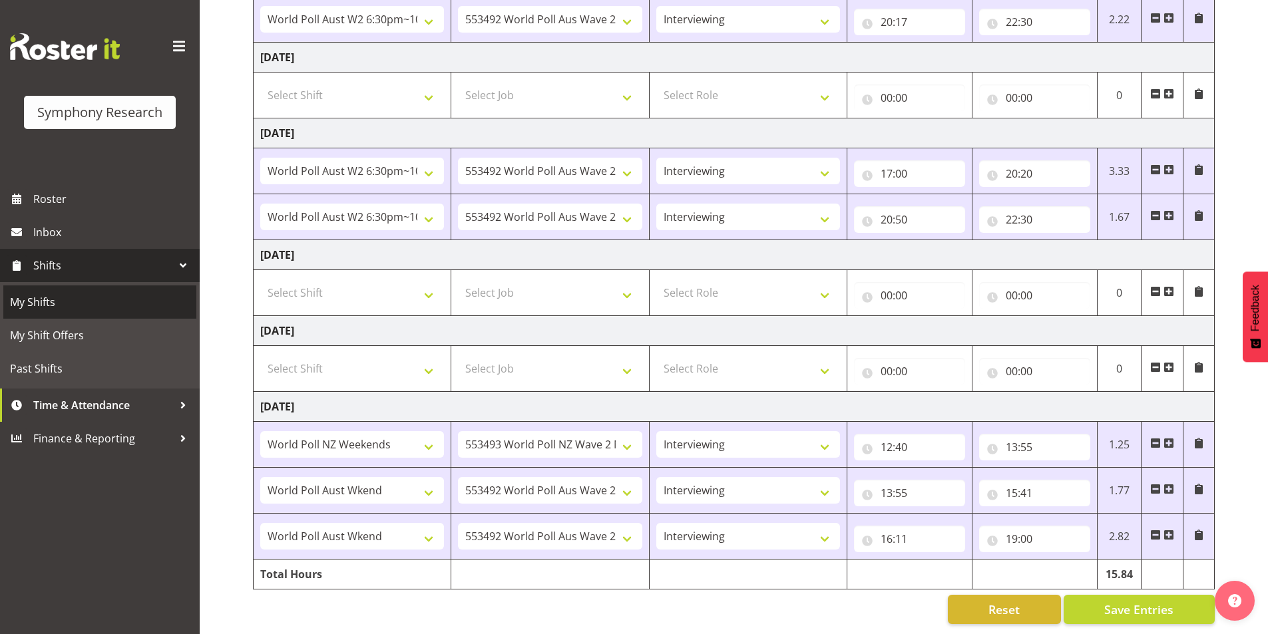
click at [31, 299] on span "My Shifts" at bounding box center [100, 302] width 180 height 20
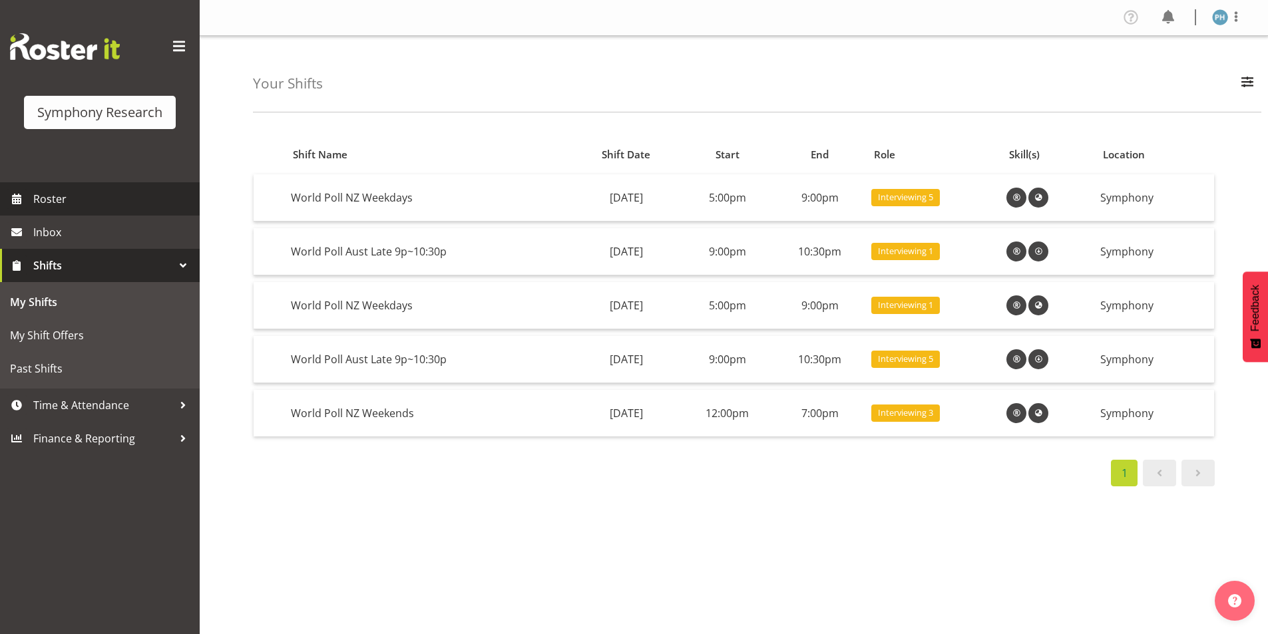
click at [62, 194] on span "Roster" at bounding box center [113, 199] width 160 height 20
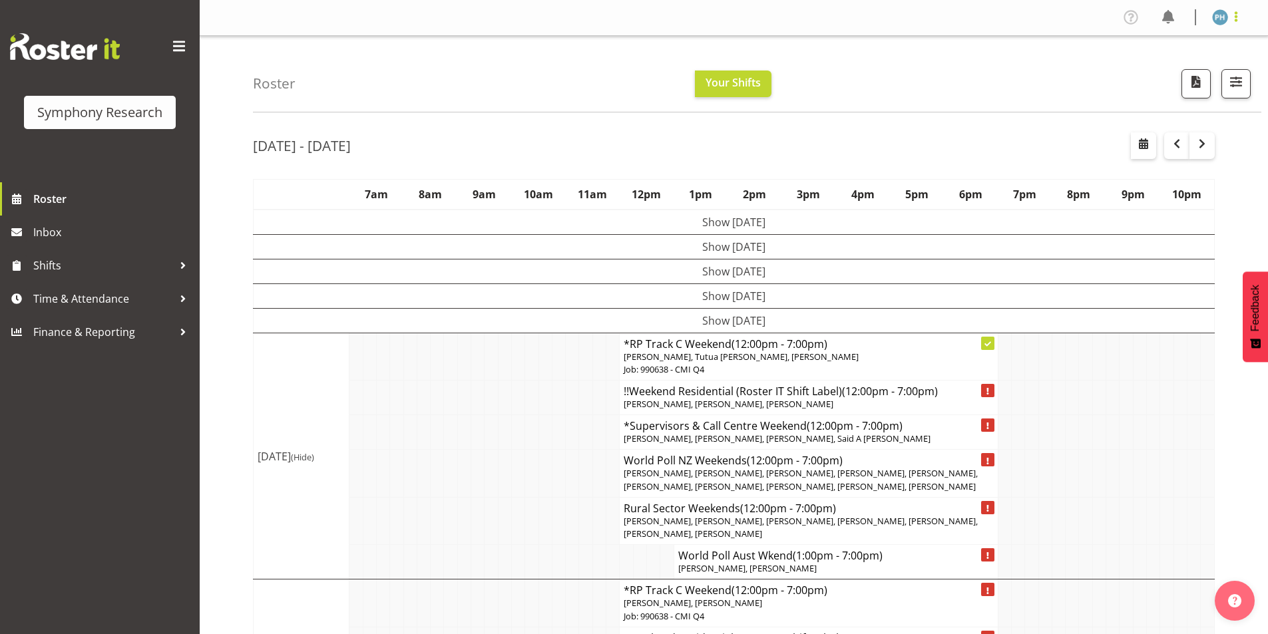
click at [1240, 13] on span at bounding box center [1236, 17] width 16 height 16
click at [1238, 13] on span at bounding box center [1236, 17] width 16 height 16
click at [1182, 71] on link "Log Out" at bounding box center [1180, 70] width 128 height 24
